Goal: Task Accomplishment & Management: Use online tool/utility

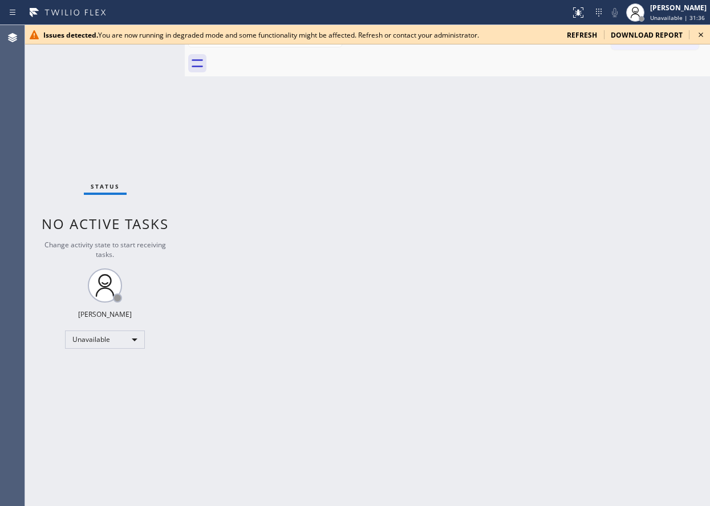
click at [701, 35] on icon at bounding box center [701, 35] width 5 height 5
drag, startPoint x: 630, startPoint y: 177, endPoint x: 485, endPoint y: 8, distance: 222.4
click at [629, 176] on div "Back to Dashboard Change Sender ID Customers Technicians Select a contact Outbo…" at bounding box center [447, 265] width 525 height 481
click at [636, 403] on div "Back to Dashboard Change Sender ID Customers Technicians Select a contact Outbo…" at bounding box center [447, 265] width 525 height 481
drag, startPoint x: 702, startPoint y: 36, endPoint x: 700, endPoint y: 56, distance: 20.0
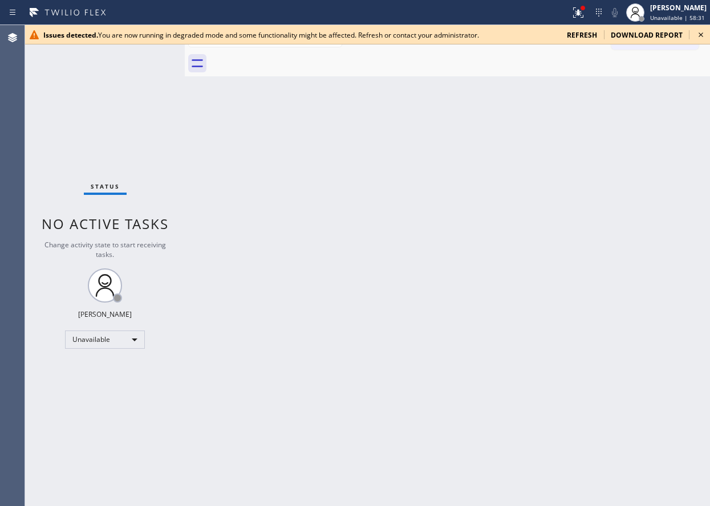
click at [702, 37] on icon at bounding box center [701, 35] width 14 height 14
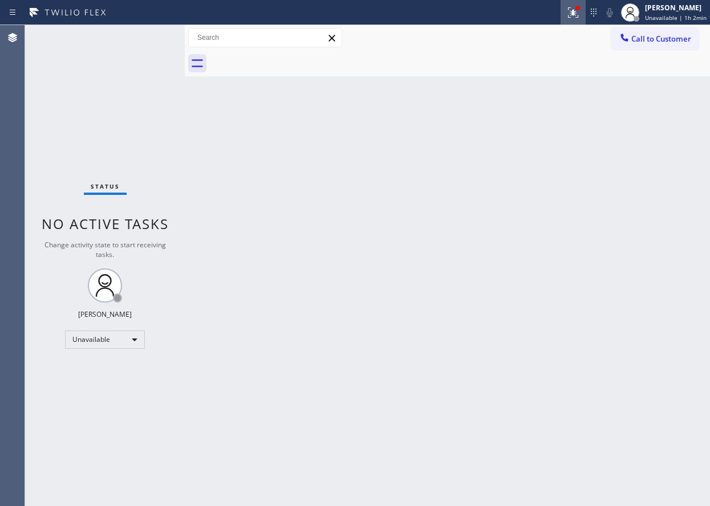
click at [573, 13] on icon at bounding box center [573, 13] width 14 height 14
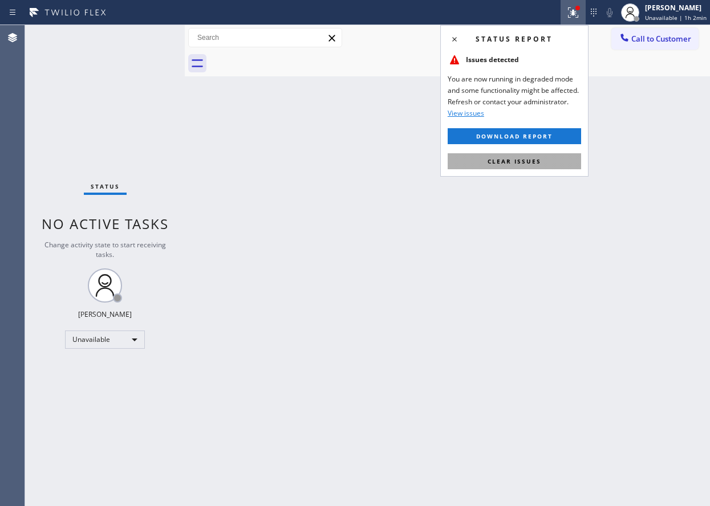
click at [562, 160] on button "Clear issues" at bounding box center [514, 161] width 133 height 16
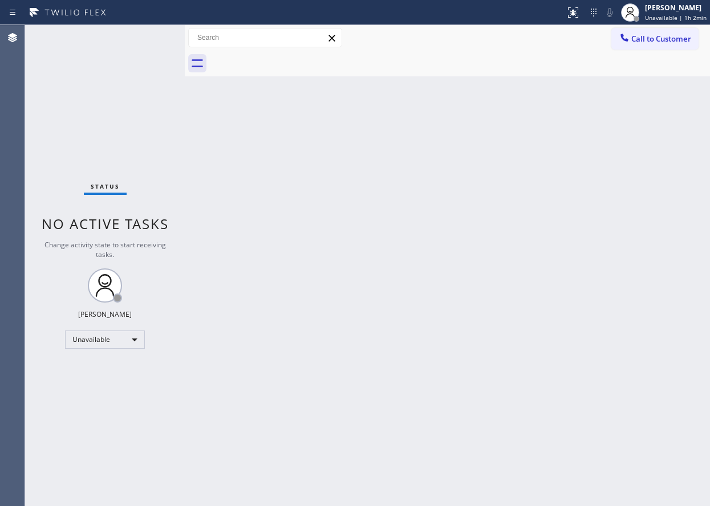
drag, startPoint x: 599, startPoint y: 353, endPoint x: 627, endPoint y: 382, distance: 40.3
click at [599, 353] on div "Back to Dashboard Change Sender ID Customers Technicians Select a contact Outbo…" at bounding box center [447, 265] width 525 height 481
click at [618, 271] on div "Back to Dashboard Change Sender ID Customers Technicians Select a contact Outbo…" at bounding box center [447, 265] width 525 height 481
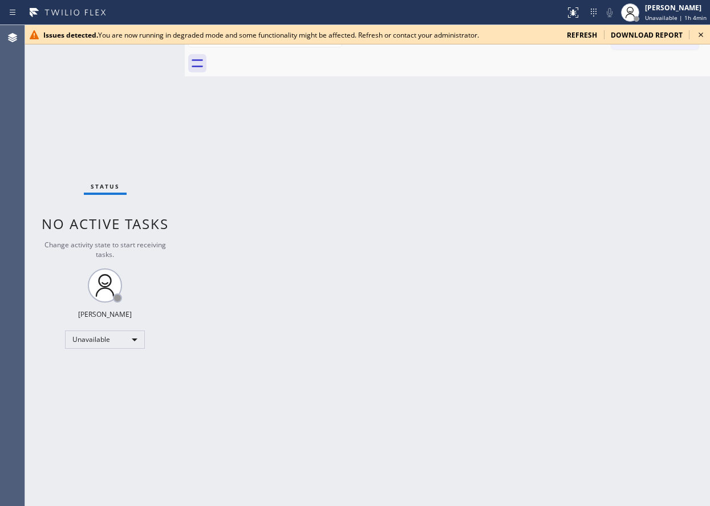
click at [577, 436] on div "Back to Dashboard Change Sender ID Customers Technicians Select a contact Outbo…" at bounding box center [447, 265] width 525 height 481
click at [701, 34] on icon at bounding box center [701, 35] width 14 height 14
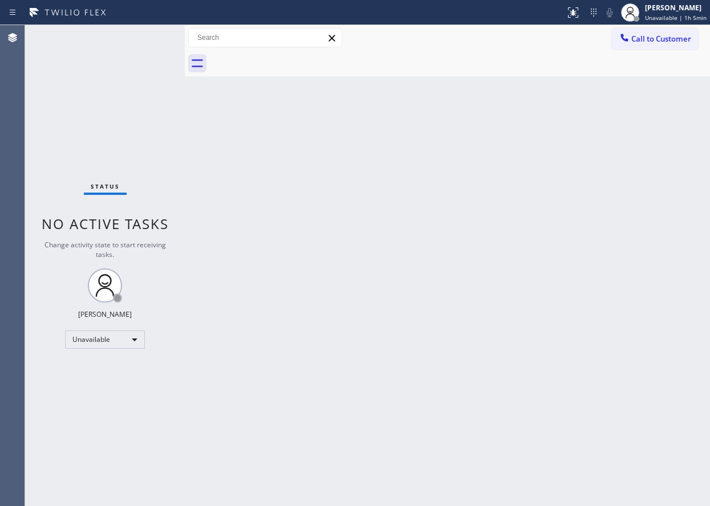
drag, startPoint x: 619, startPoint y: 354, endPoint x: 621, endPoint y: 337, distance: 16.7
click at [619, 354] on div "Back to Dashboard Change Sender ID Customers Technicians Select a contact Outbo…" at bounding box center [447, 265] width 525 height 481
click at [654, 280] on div "Back to Dashboard Change Sender ID Customers Technicians Select a contact Outbo…" at bounding box center [447, 265] width 525 height 481
click at [553, 327] on div "Back to Dashboard Change Sender ID Customers Technicians Select a contact Outbo…" at bounding box center [447, 265] width 525 height 481
click at [668, 302] on div "Back to Dashboard Change Sender ID Customers Technicians Select a contact Outbo…" at bounding box center [447, 265] width 525 height 481
